Goal: Check status: Check status

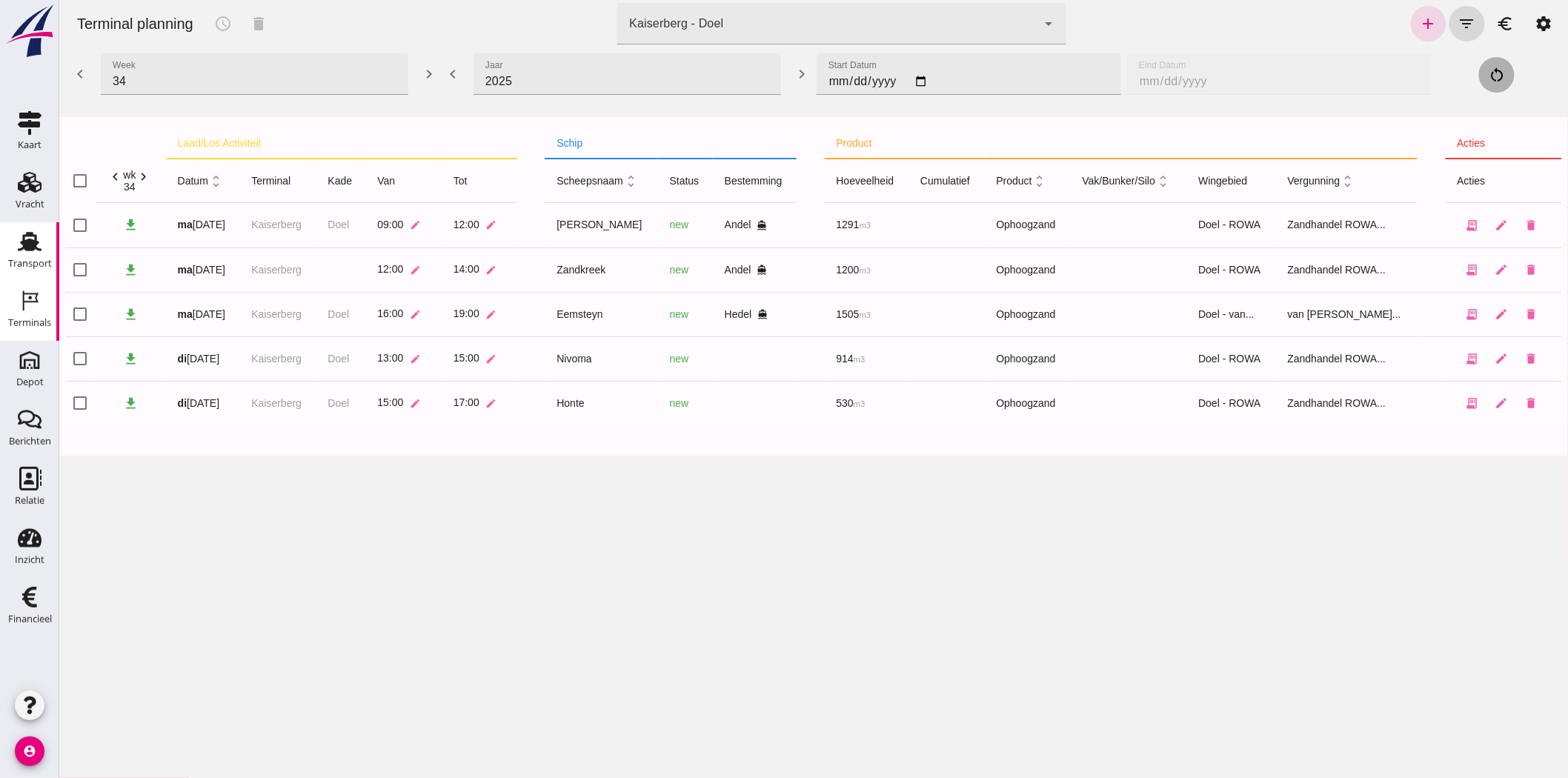
click at [25, 246] on use at bounding box center [30, 241] width 24 height 19
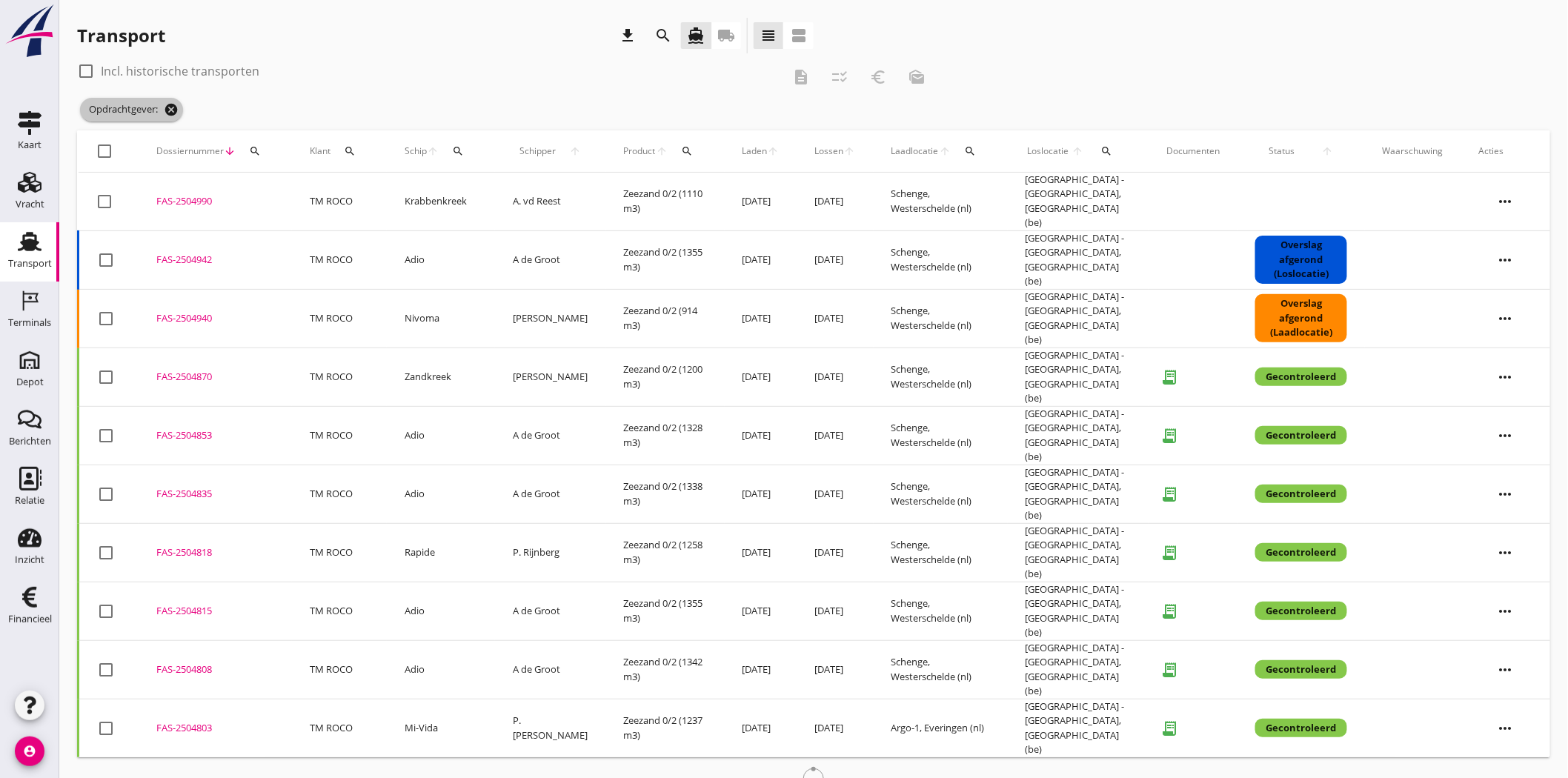
click at [170, 108] on icon "cancel" at bounding box center [170, 109] width 14 height 14
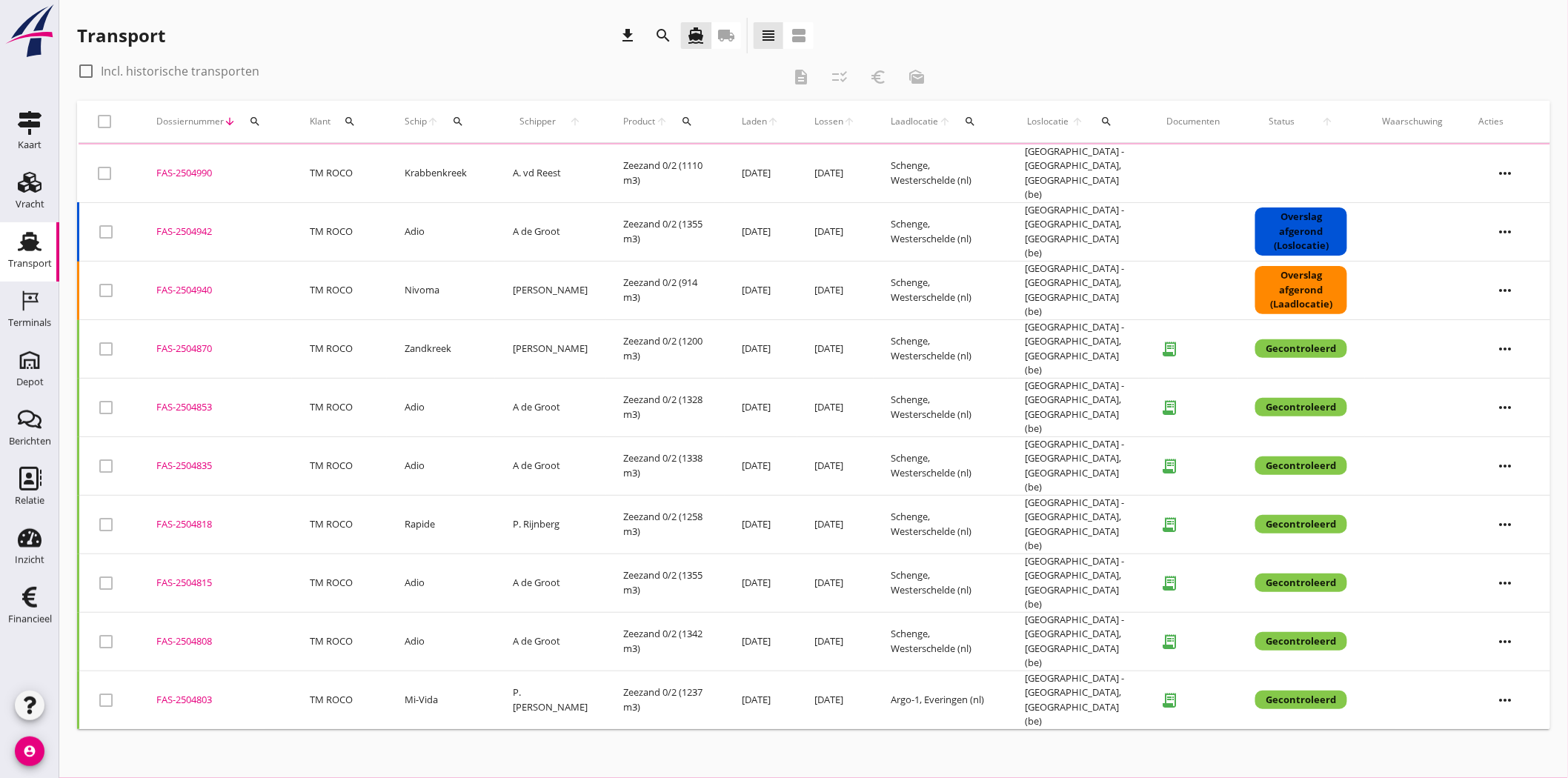
click at [255, 119] on icon "search" at bounding box center [255, 122] width 11 height 11
click at [337, 172] on input "Zoeken op dossiernummer..." at bounding box center [324, 164] width 154 height 24
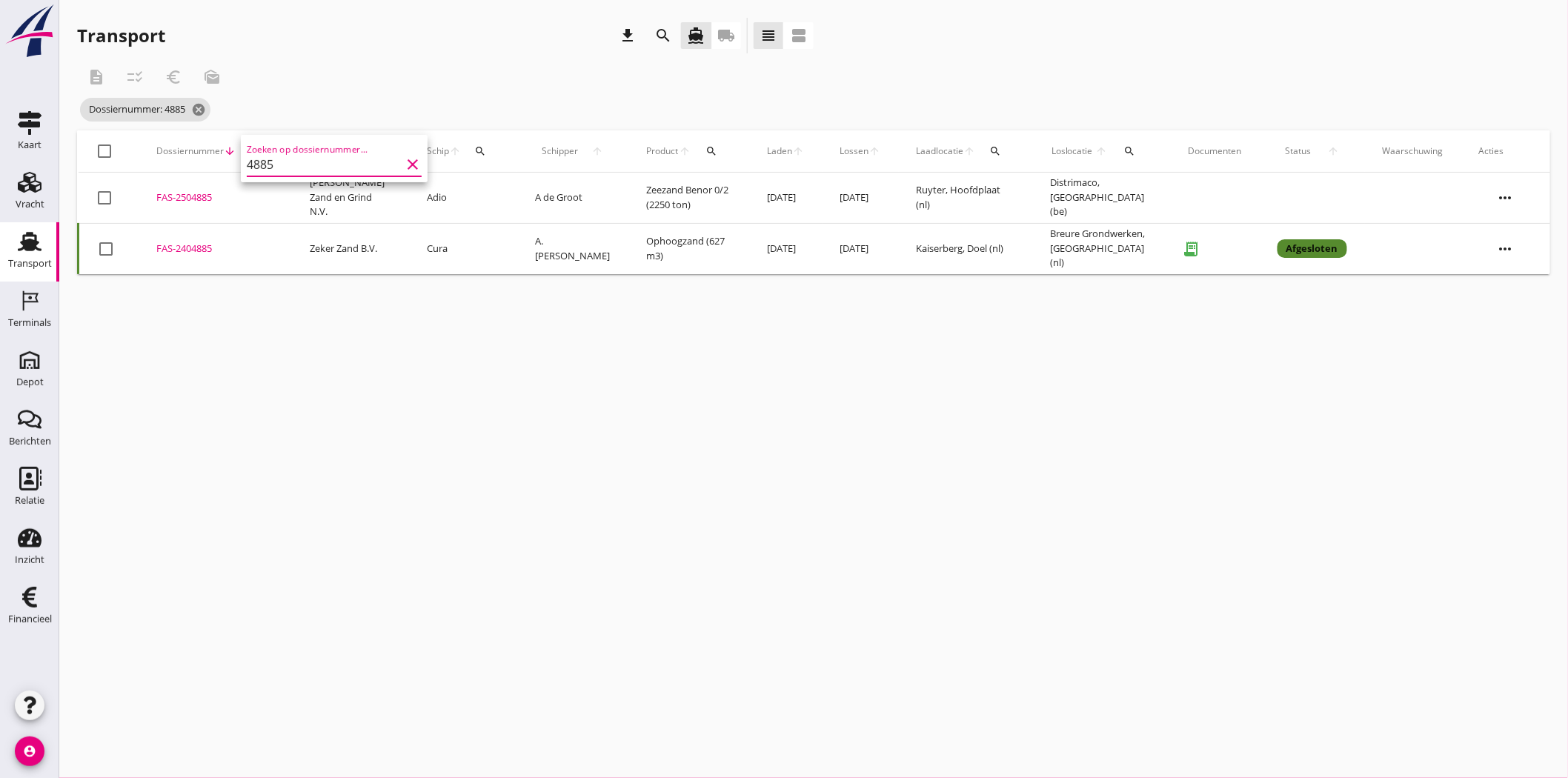
type input "4885"
click at [183, 198] on div "FAS-2504885" at bounding box center [215, 197] width 118 height 14
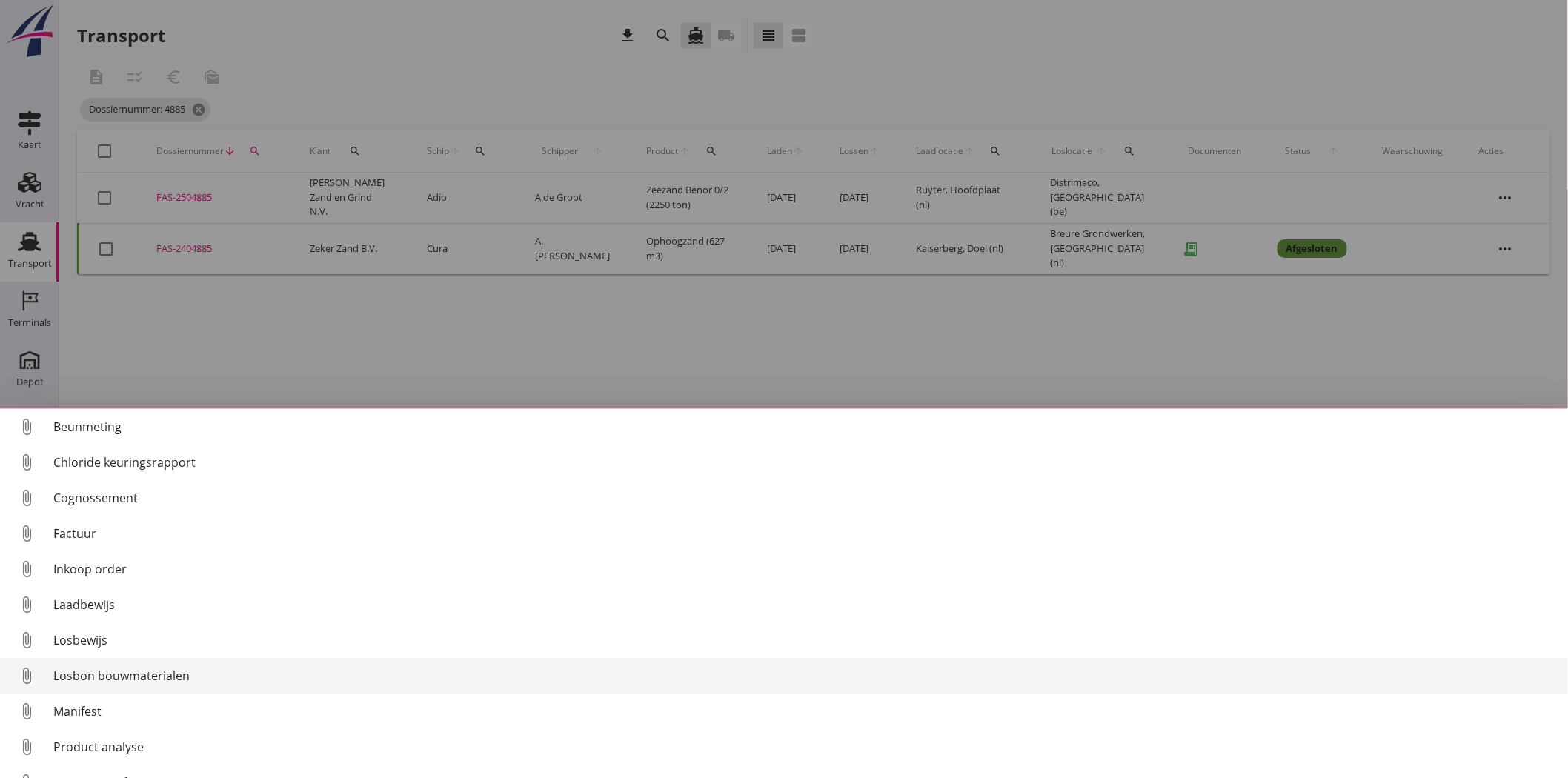
click at [175, 678] on div "Losbon bouwmaterialen" at bounding box center [805, 675] width 1503 height 18
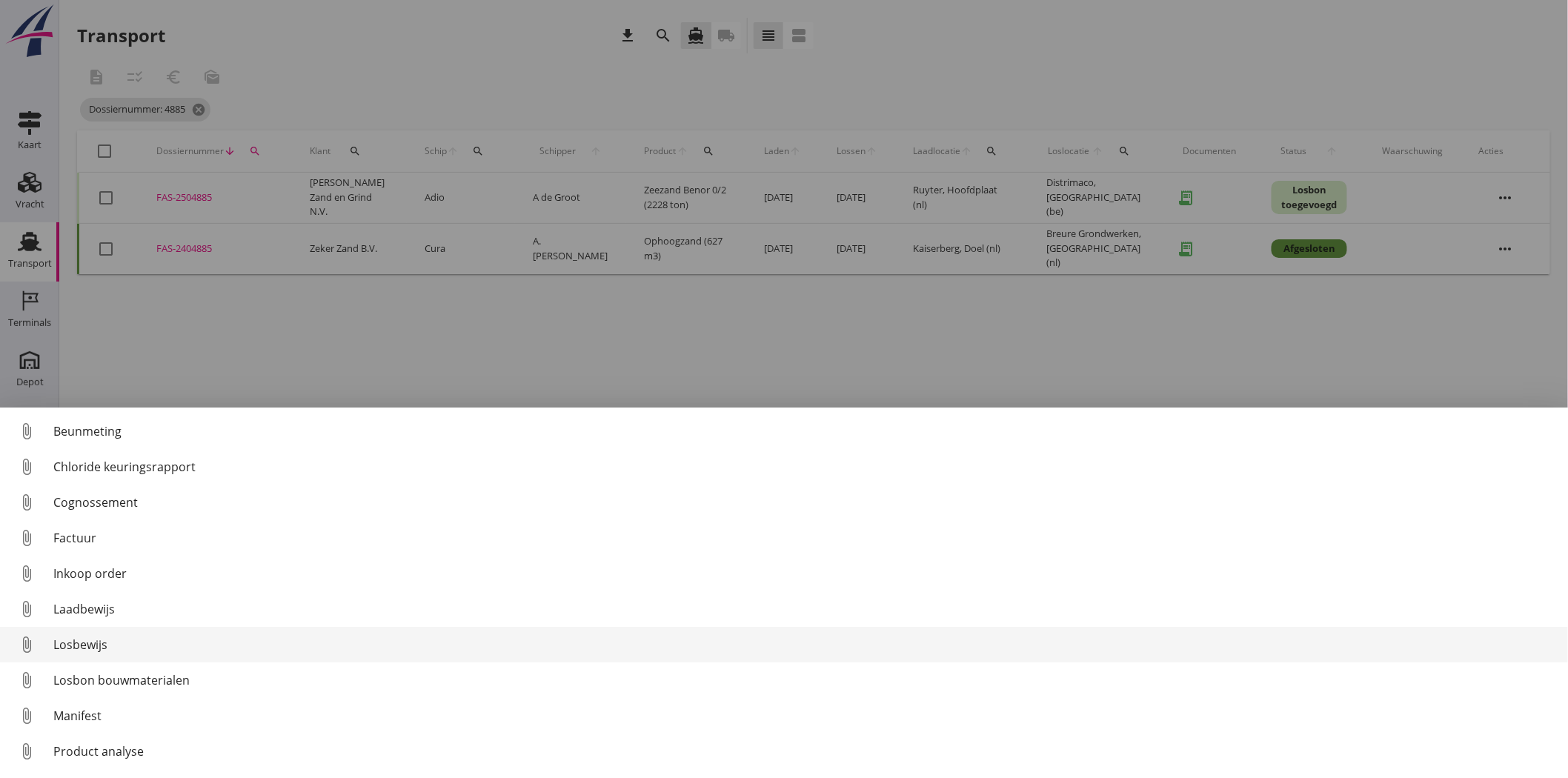
scroll to position [68, 0]
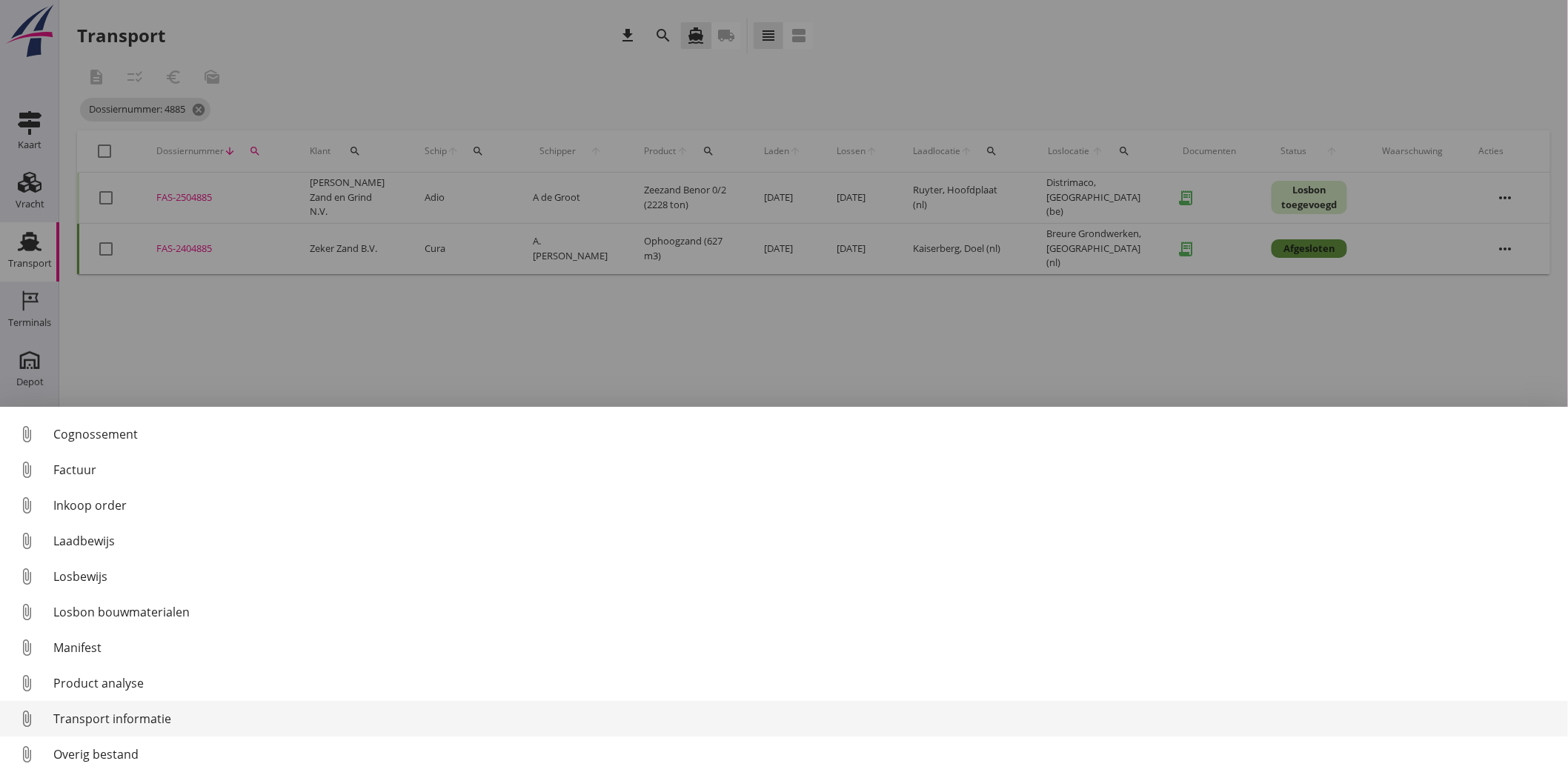
click at [152, 710] on div "Transport informatie" at bounding box center [805, 719] width 1503 height 18
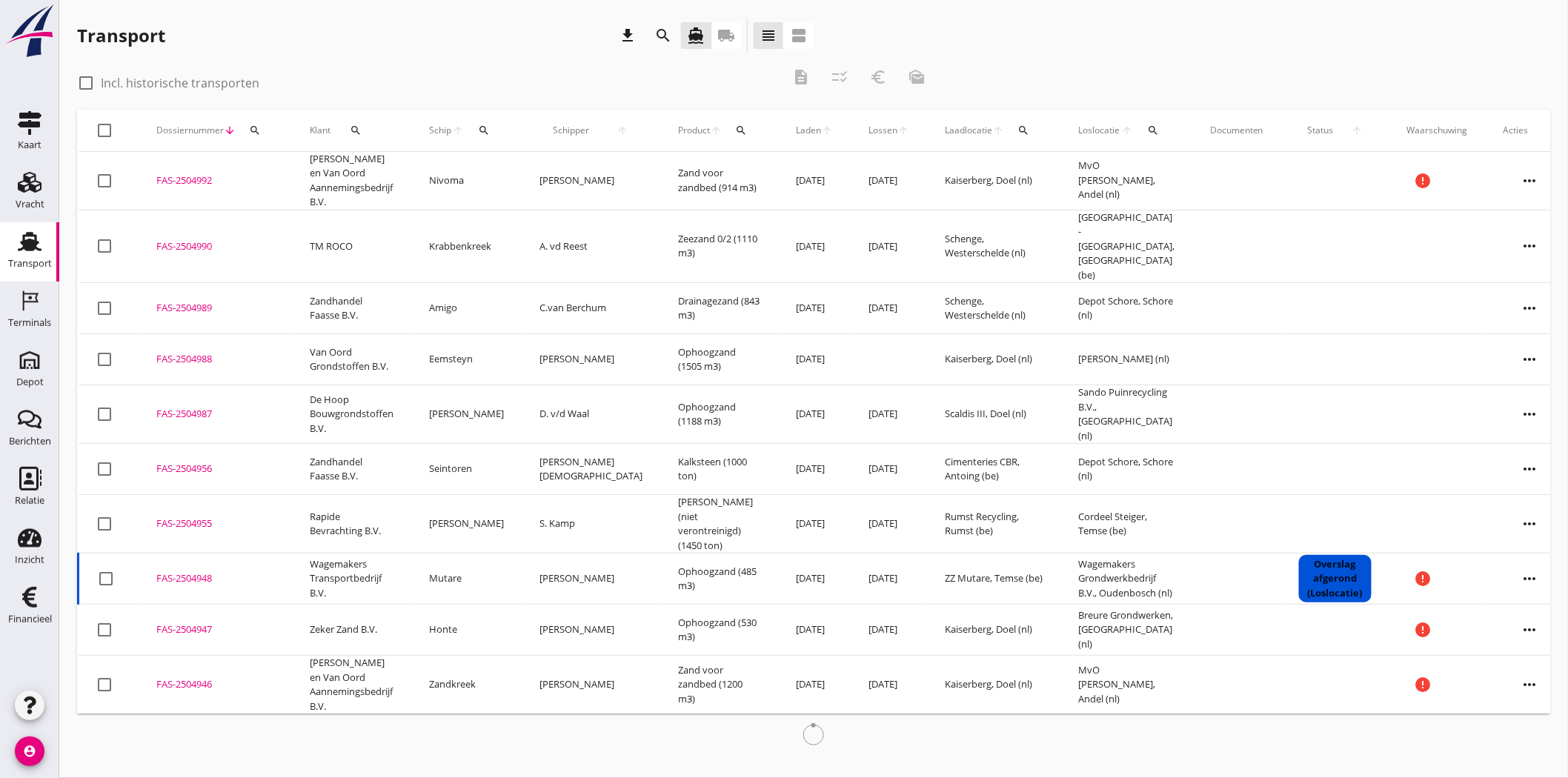
click at [254, 133] on icon "search" at bounding box center [255, 130] width 11 height 11
click at [278, 178] on input "Zoeken op dossiernummer..." at bounding box center [324, 173] width 154 height 24
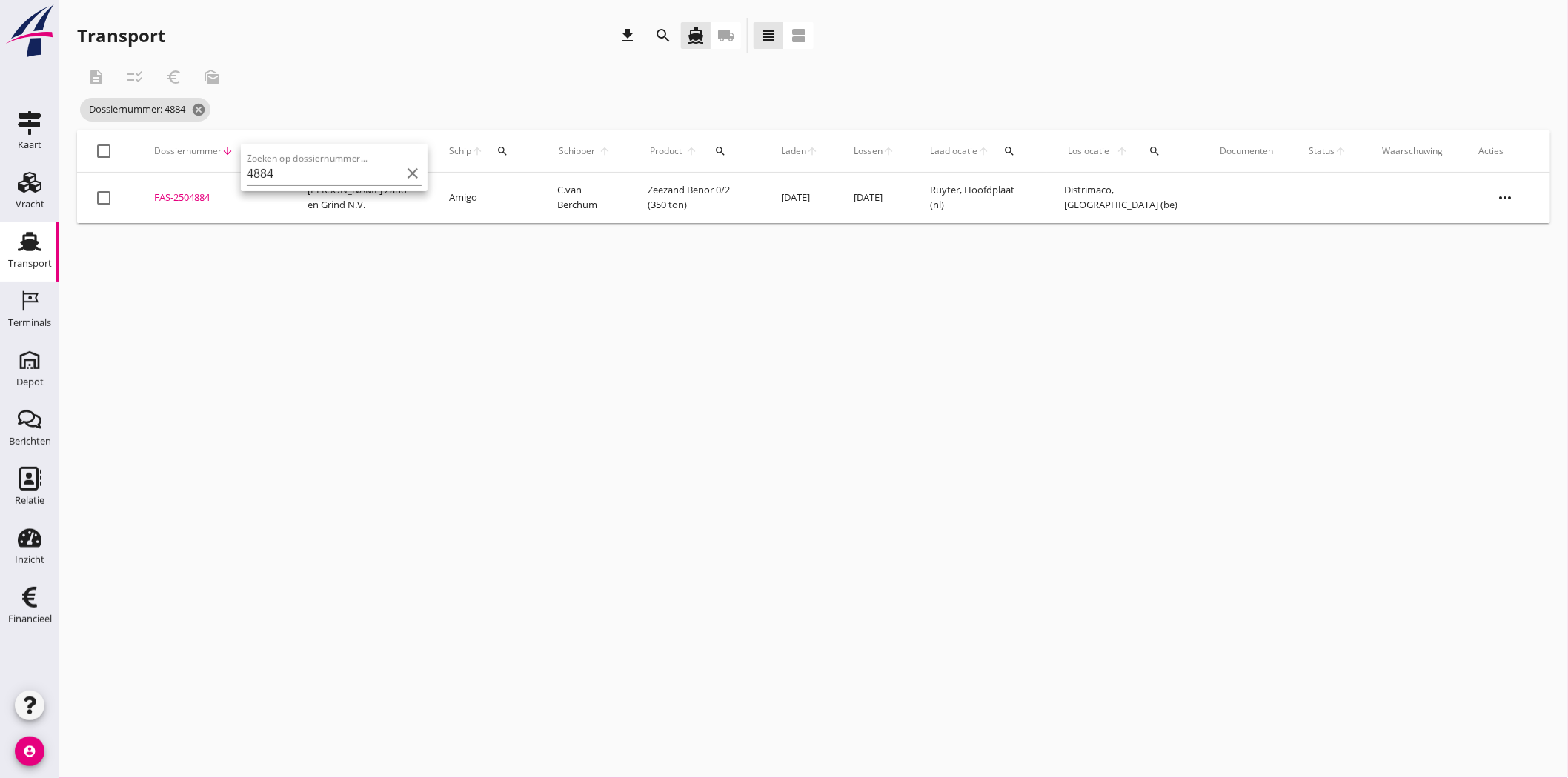
click at [193, 198] on div "FAS-2504884" at bounding box center [213, 197] width 118 height 14
click at [200, 109] on icon "cancel" at bounding box center [198, 109] width 14 height 14
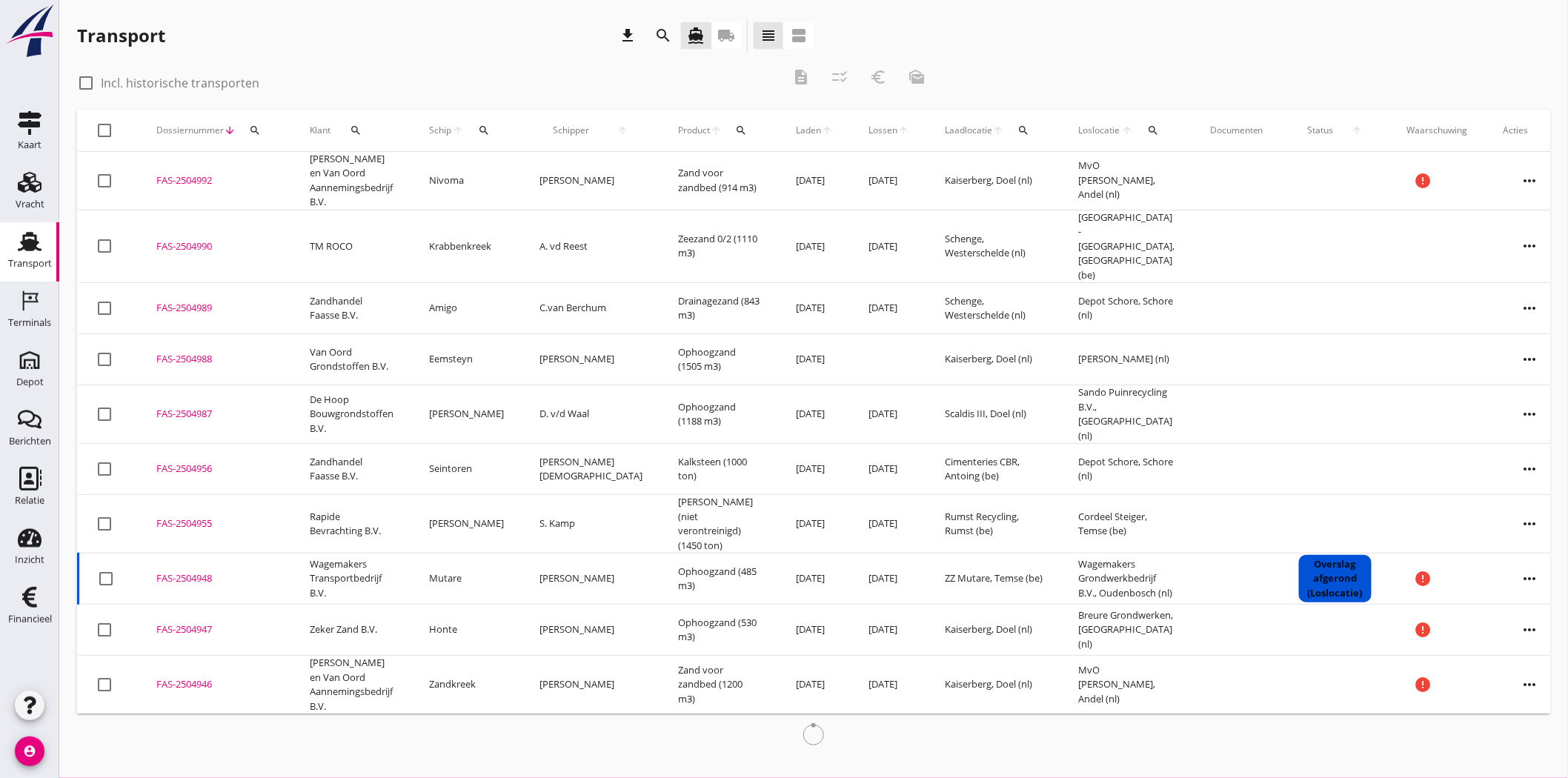
click at [250, 129] on icon "search" at bounding box center [255, 130] width 11 height 11
click at [285, 172] on input "Zoeken op dossiernummer..." at bounding box center [324, 173] width 154 height 24
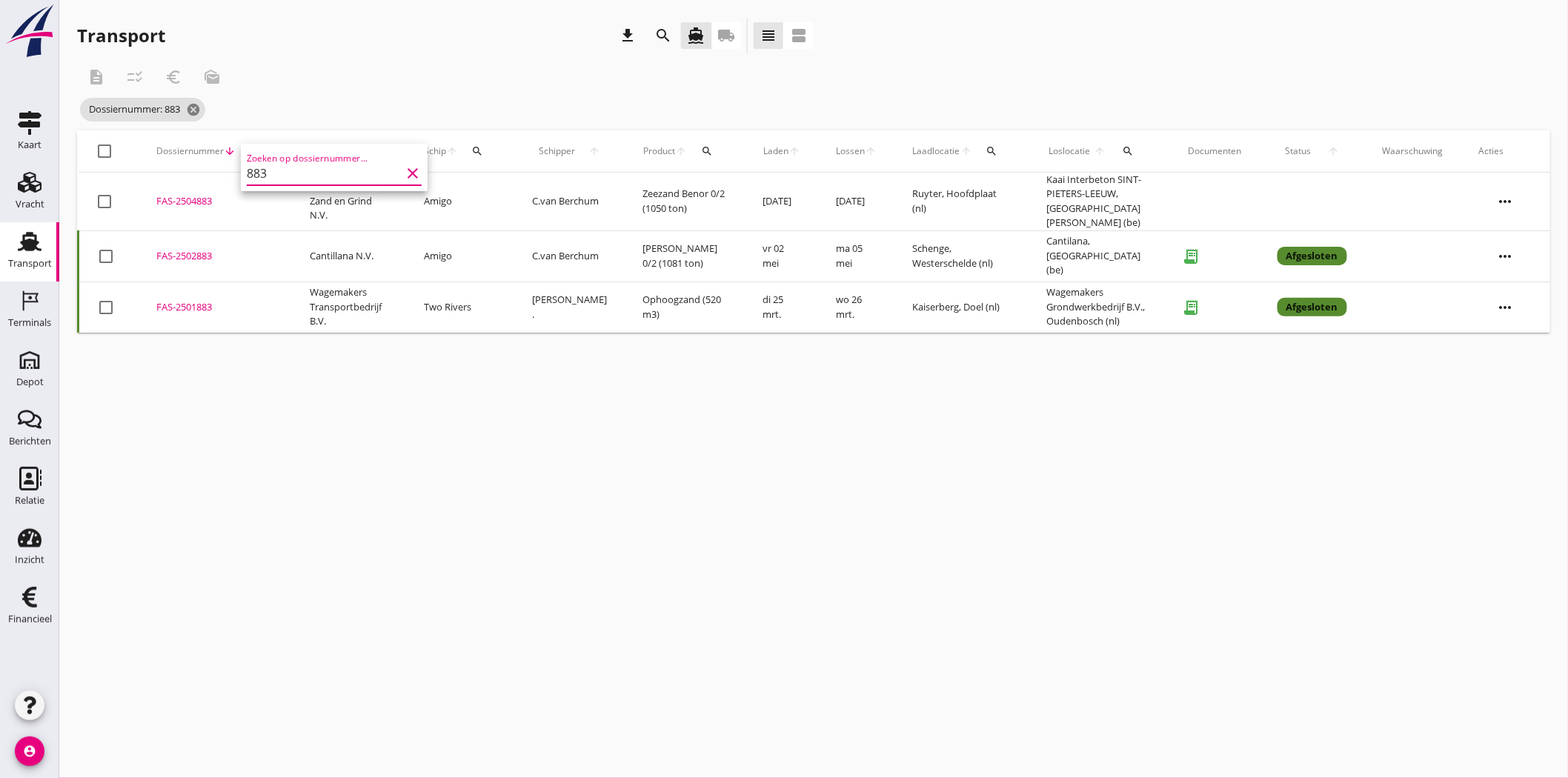
type input "883"
click at [198, 201] on div "FAS-2504883" at bounding box center [215, 201] width 118 height 14
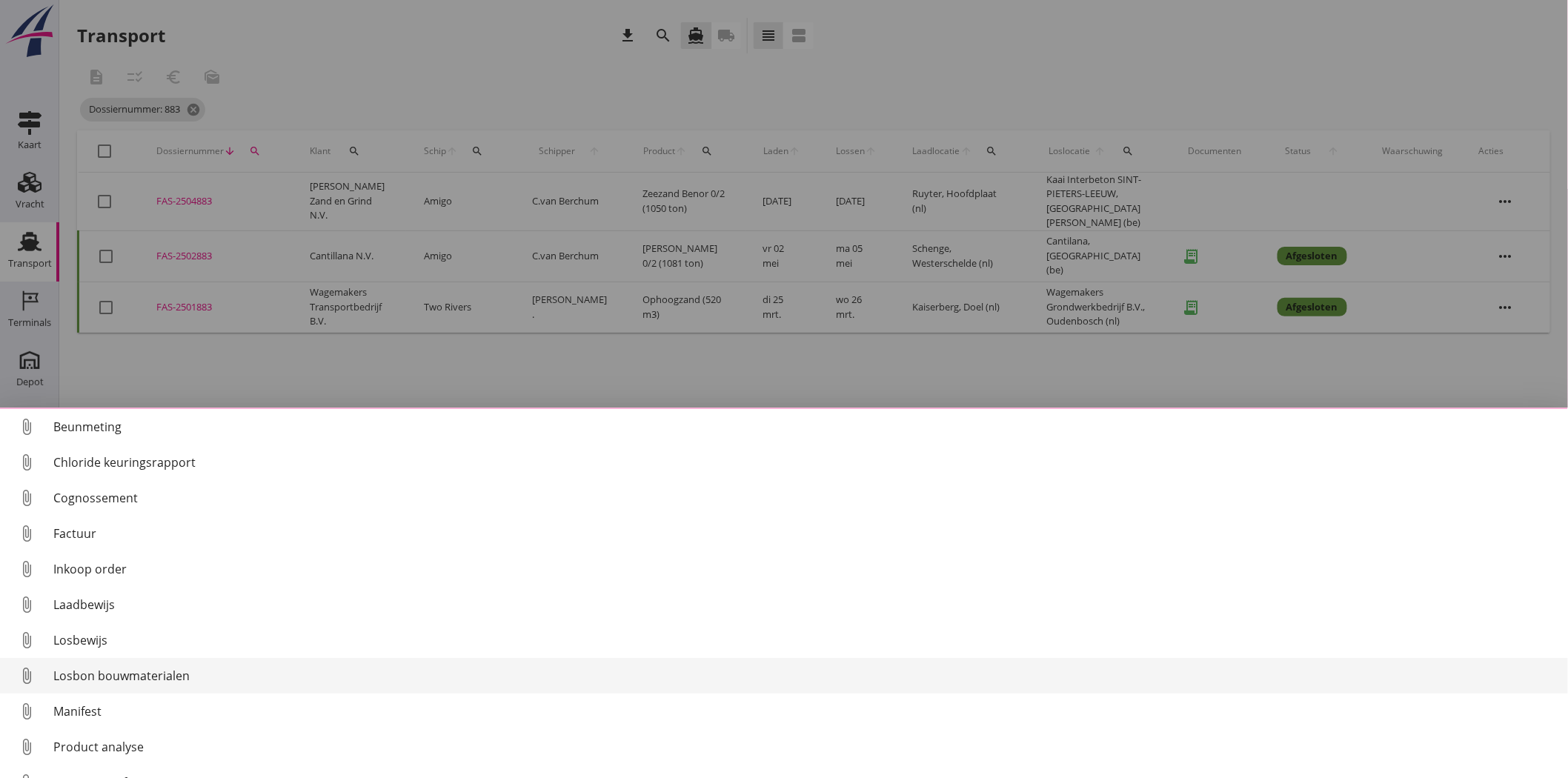
click at [159, 678] on div "Losbon bouwmaterialen" at bounding box center [805, 675] width 1503 height 18
